Goal: Information Seeking & Learning: Find specific fact

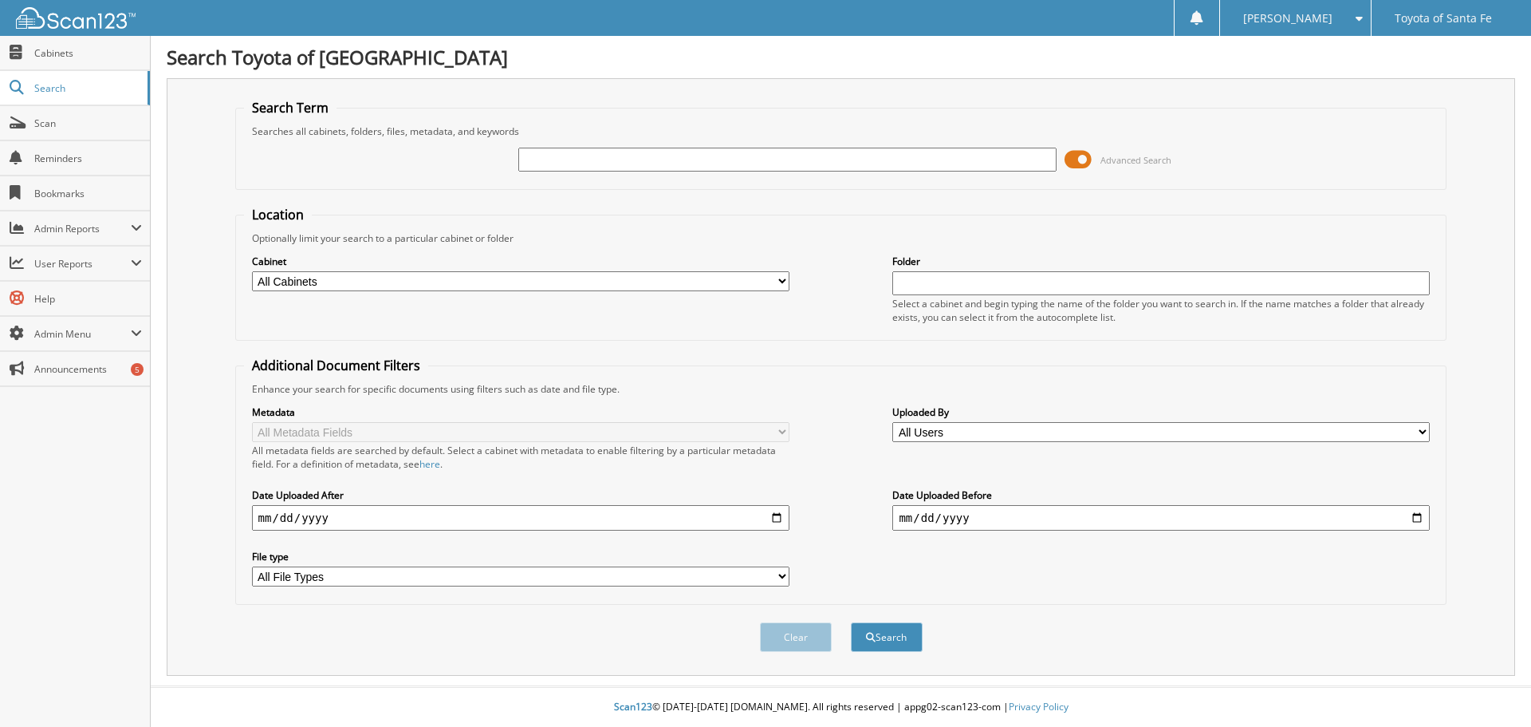
click at [617, 160] on input "text" at bounding box center [787, 160] width 538 height 24
type input "571265"
click at [851, 622] on button "Search" at bounding box center [887, 637] width 72 height 30
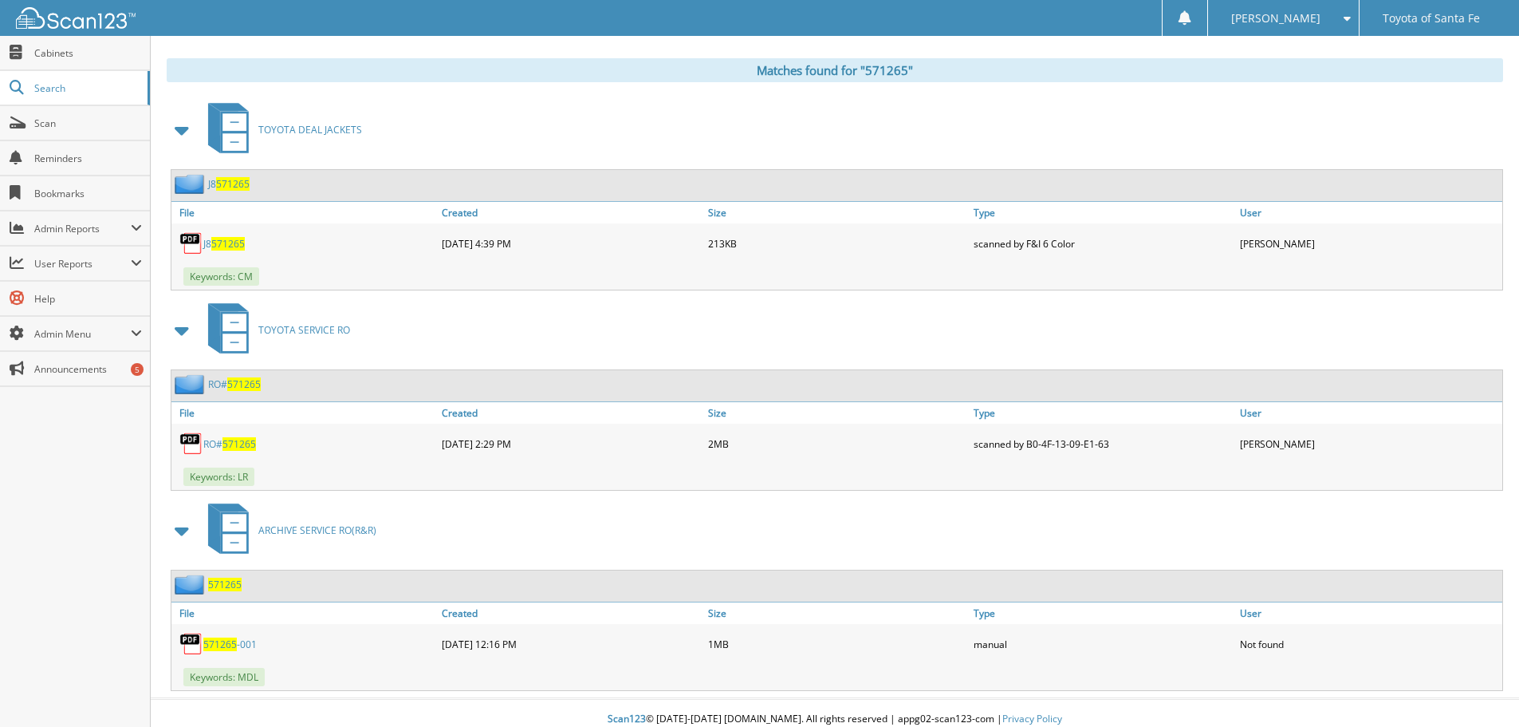
scroll to position [654, 0]
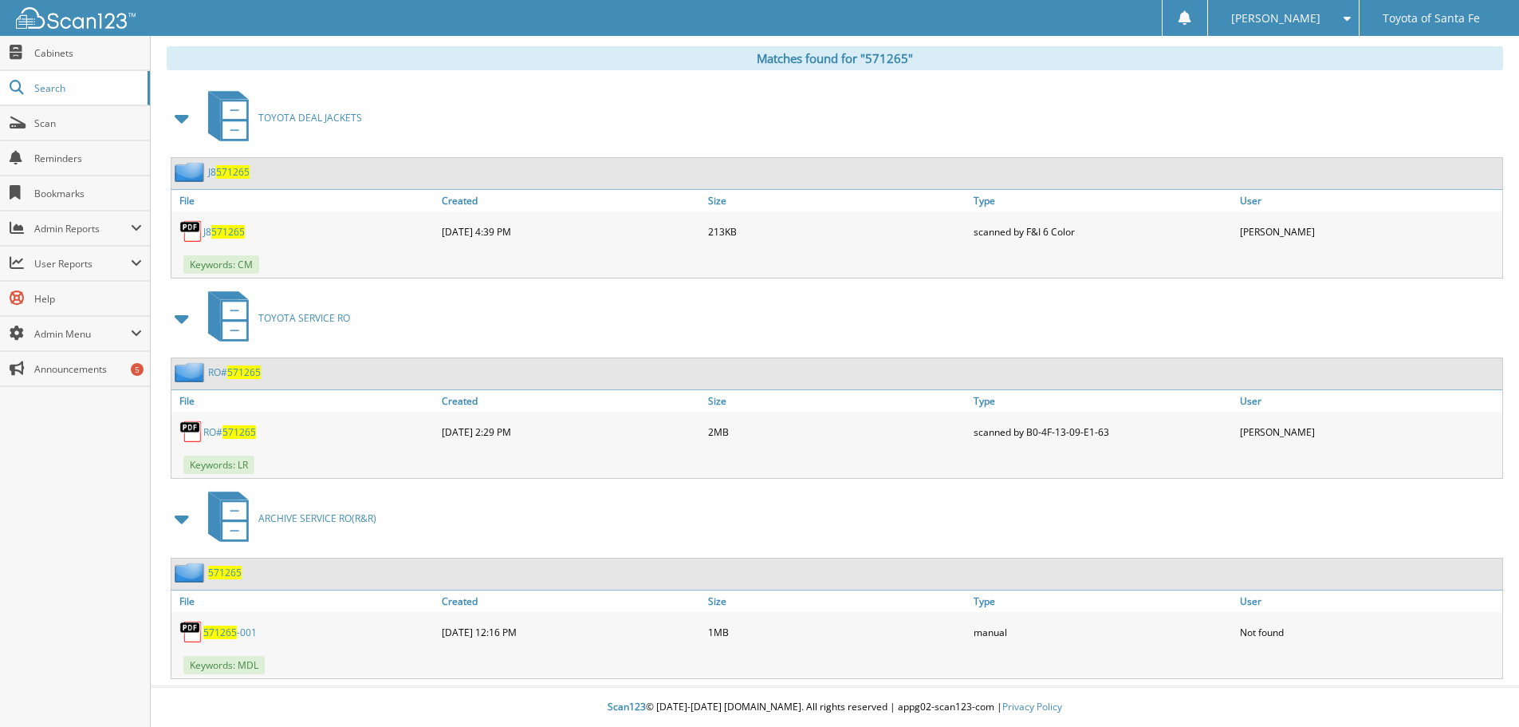
click at [248, 436] on span "571265" at bounding box center [240, 432] width 34 height 14
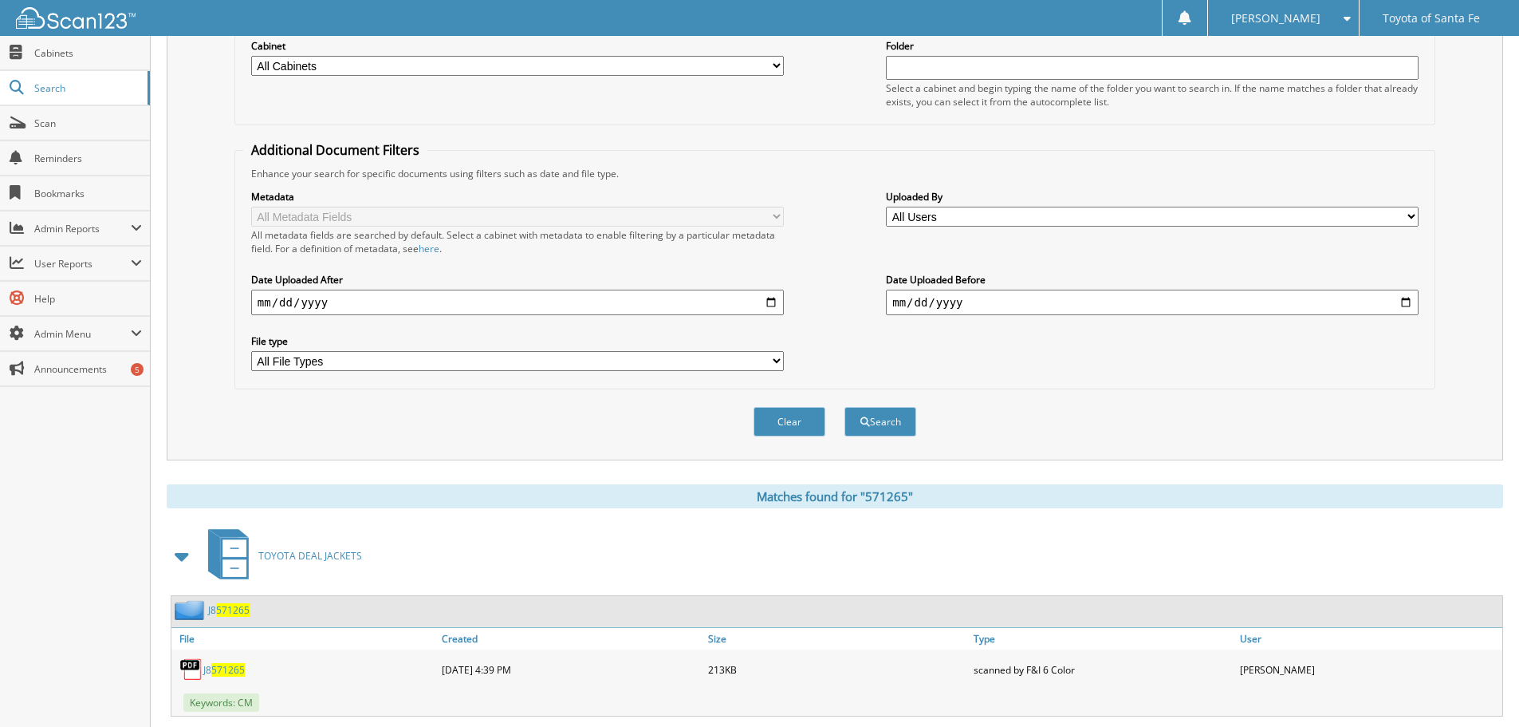
scroll to position [0, 0]
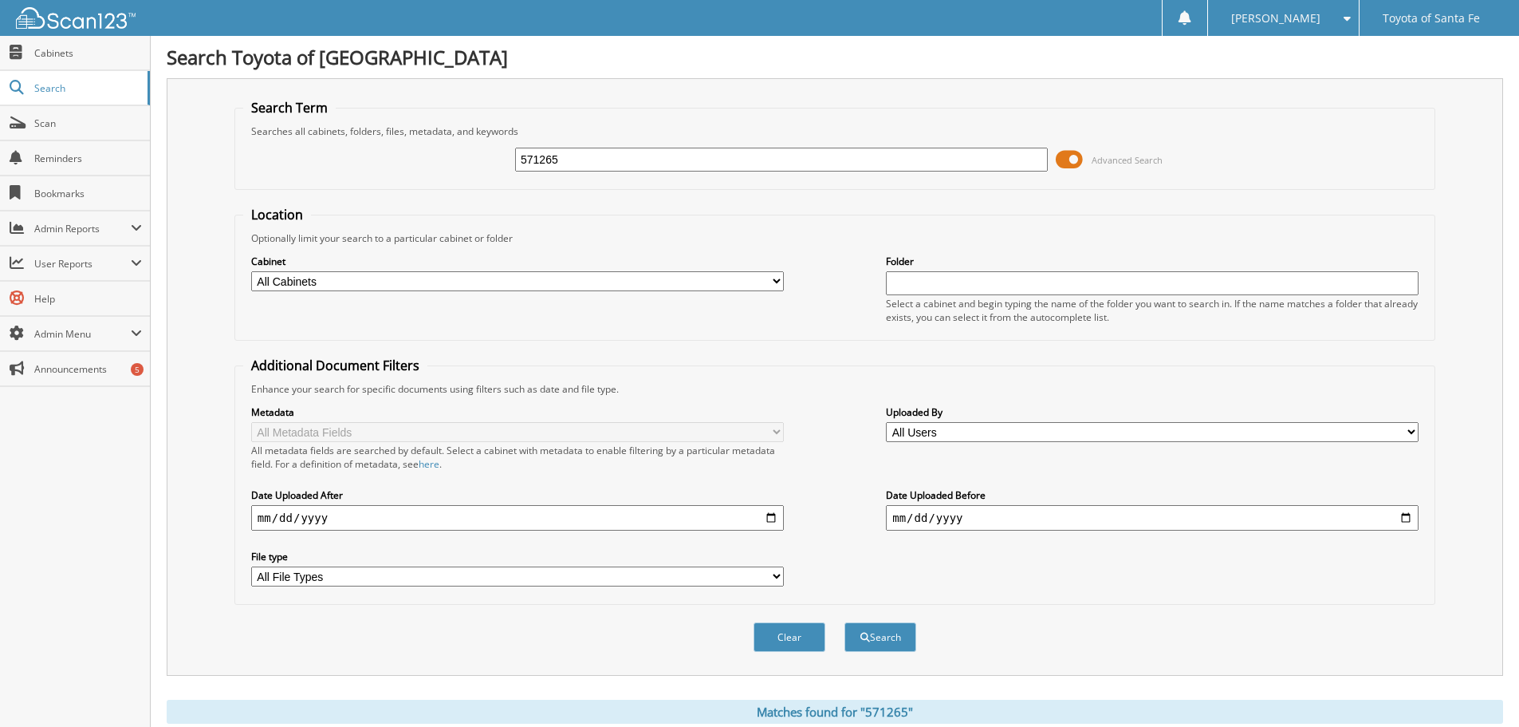
drag, startPoint x: 595, startPoint y: 163, endPoint x: 233, endPoint y: 245, distance: 371.3
click at [233, 245] on div "Search Term Searches all cabinets, folders, files, metadata, and keywords 57126…" at bounding box center [835, 376] width 1337 height 597
type input "571404"
click at [845, 622] on button "Search" at bounding box center [881, 637] width 72 height 30
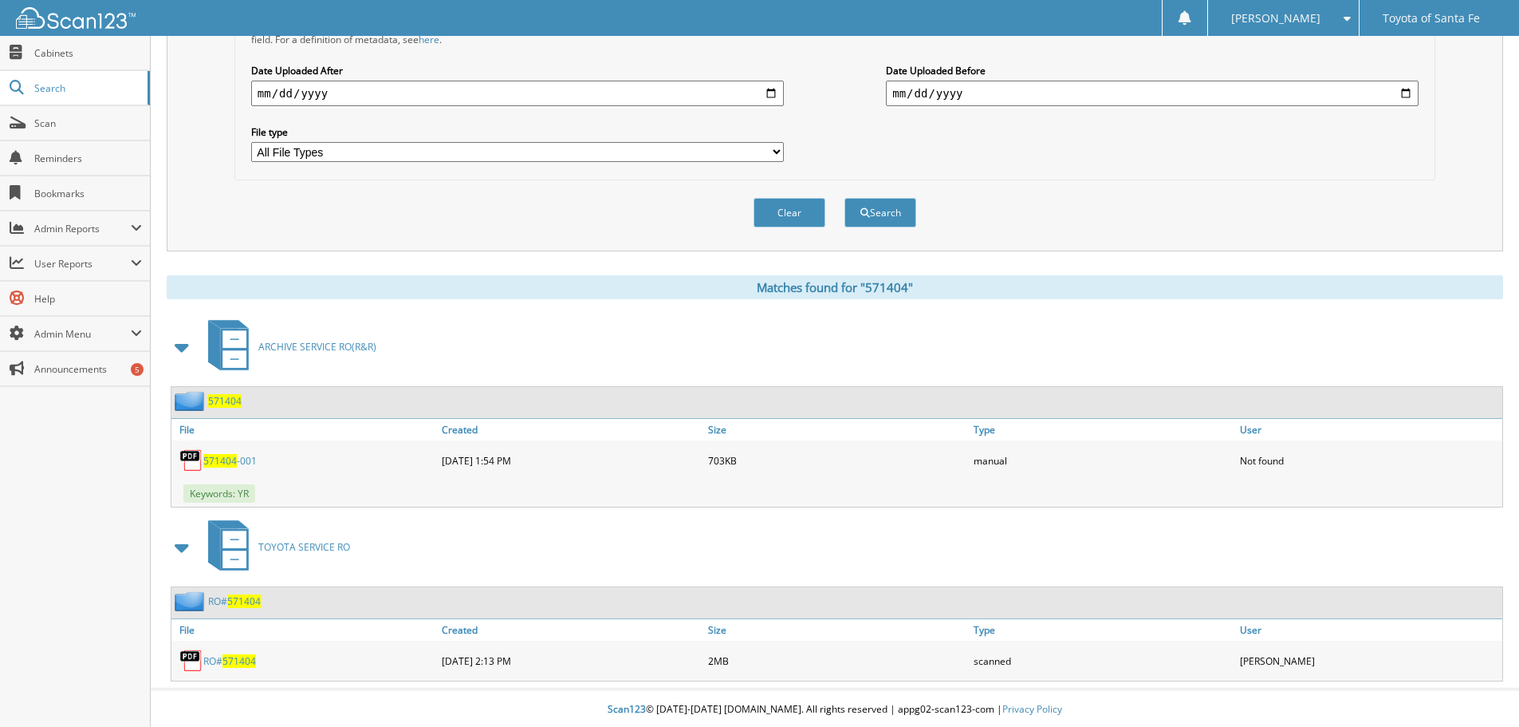
scroll to position [428, 0]
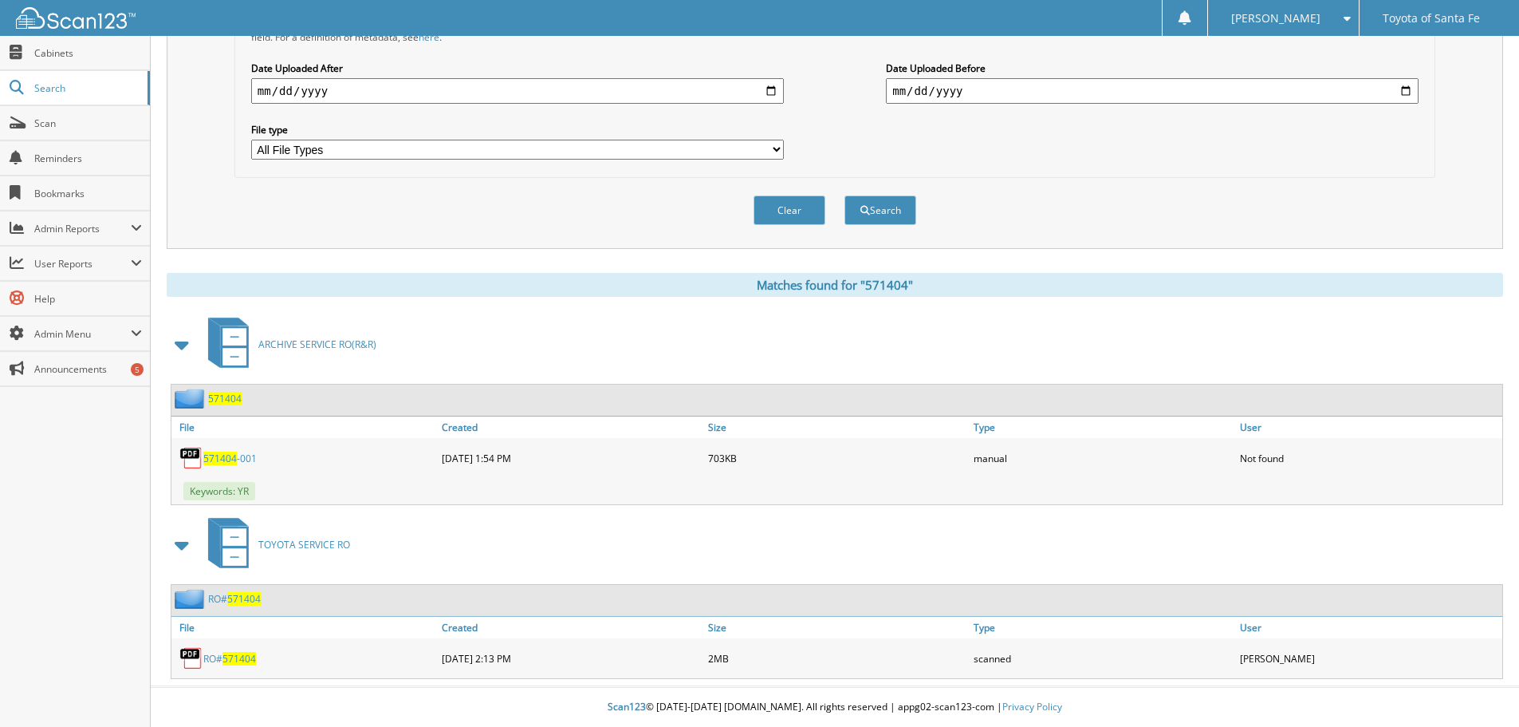
click at [235, 656] on span "571404" at bounding box center [240, 659] width 34 height 14
click at [205, 665] on div "RO# 571404" at bounding box center [304, 658] width 266 height 32
click at [215, 660] on link "RO# 571404" at bounding box center [229, 659] width 53 height 14
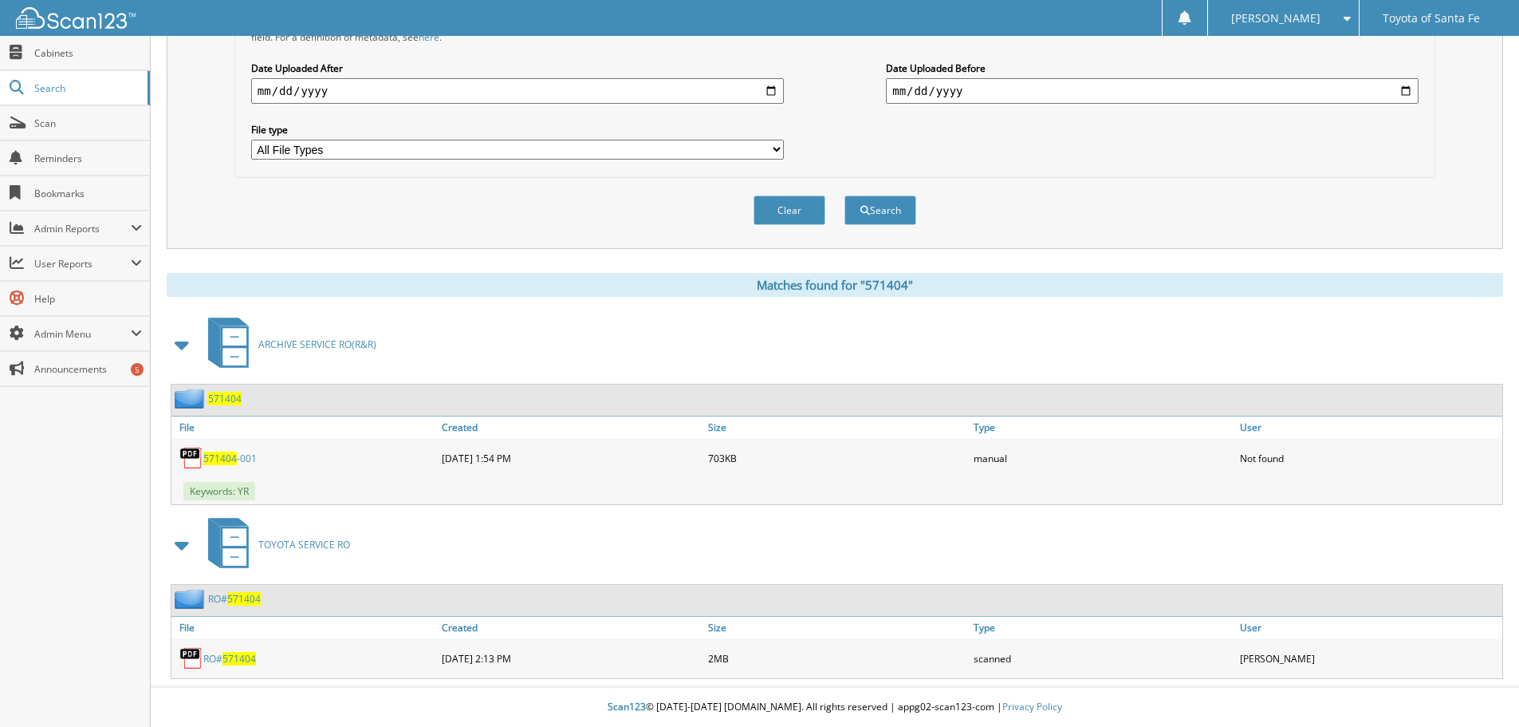
click at [241, 601] on span "571404" at bounding box center [244, 599] width 34 height 14
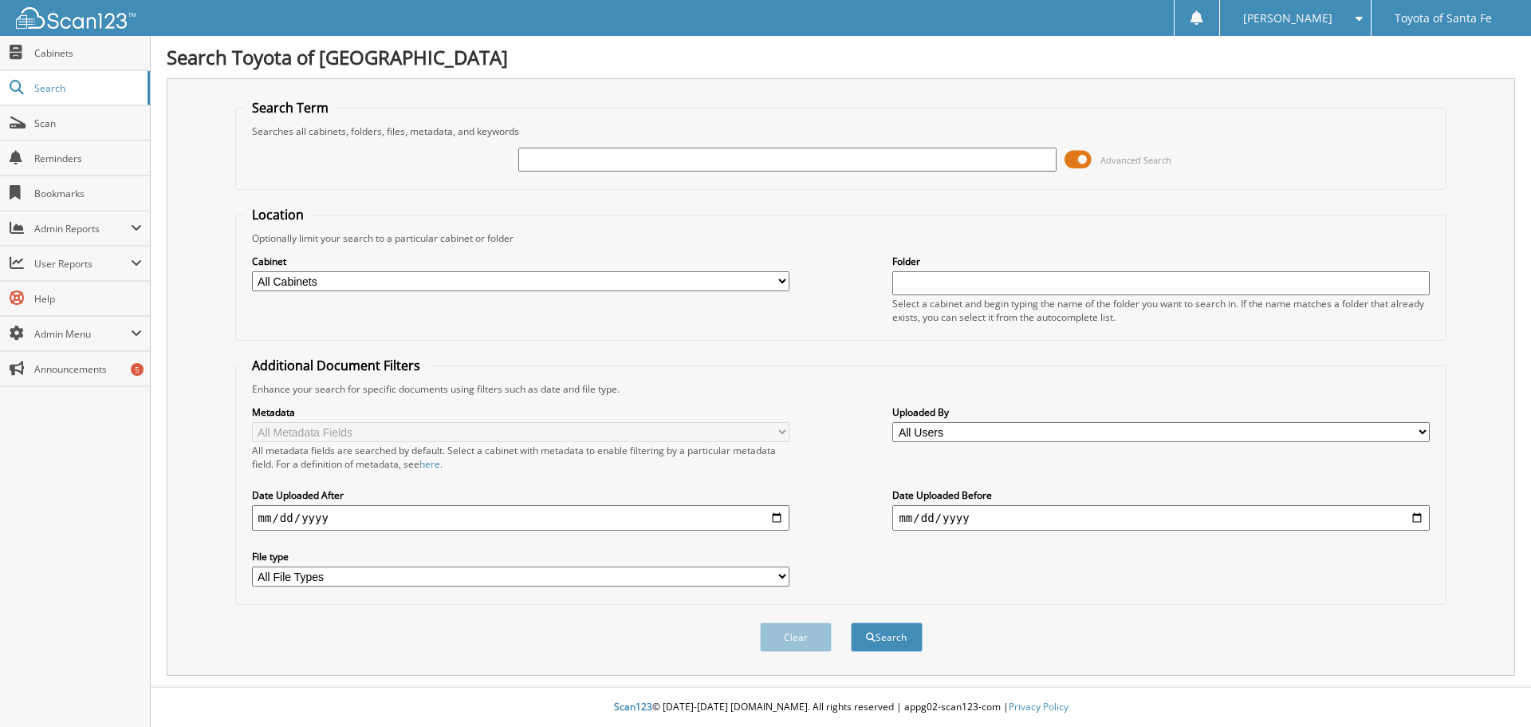
click at [621, 158] on input "text" at bounding box center [787, 160] width 538 height 24
type input "557656"
click at [851, 622] on button "Search" at bounding box center [887, 637] width 72 height 30
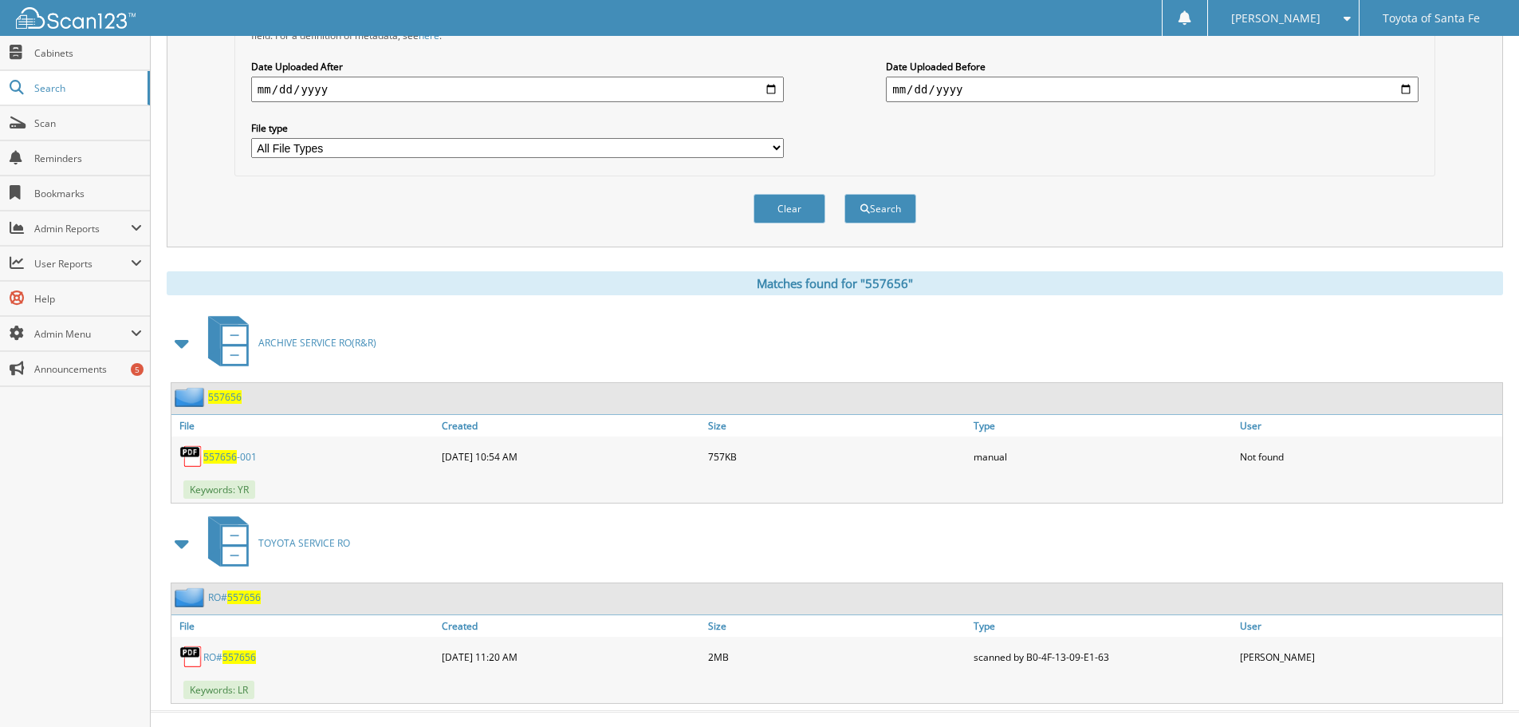
scroll to position [454, 0]
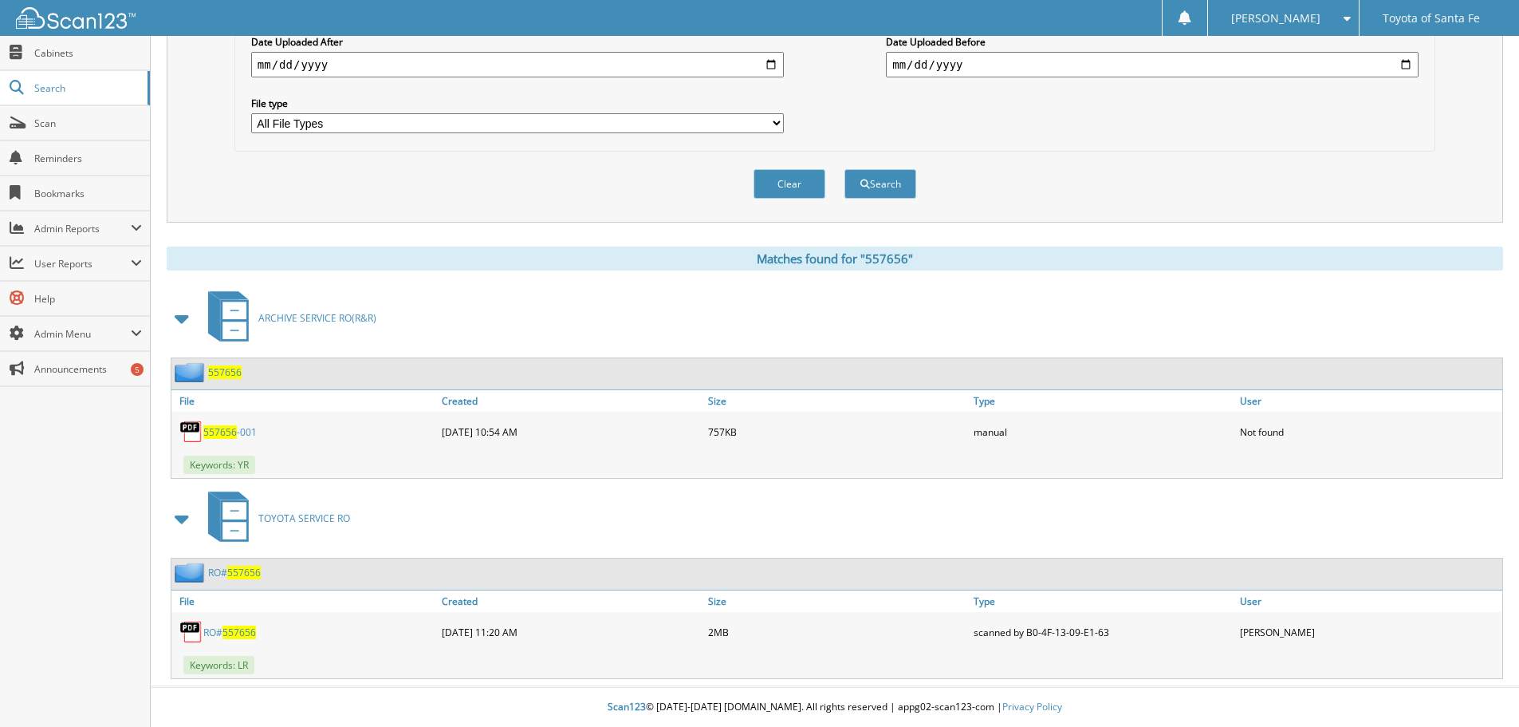
click at [211, 638] on link "RO# 557656" at bounding box center [229, 632] width 53 height 14
